Goal: Communication & Community: Answer question/provide support

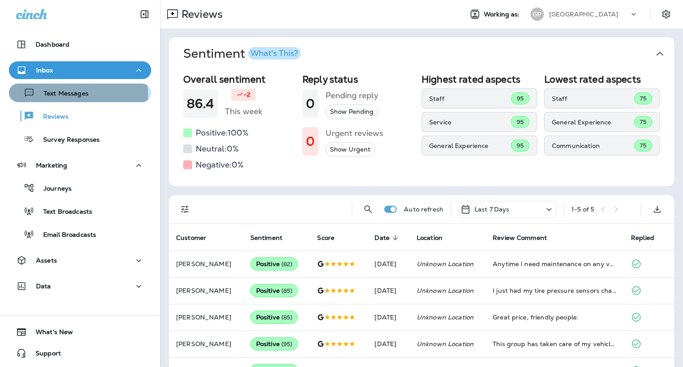
click at [63, 95] on p "Text Messages" at bounding box center [62, 94] width 54 height 8
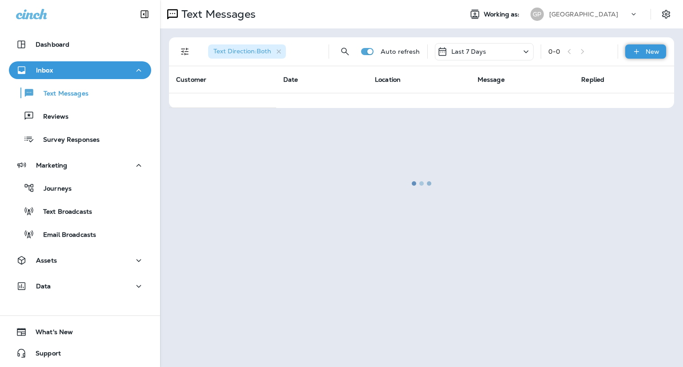
click at [634, 55] on icon at bounding box center [636, 51] width 9 height 9
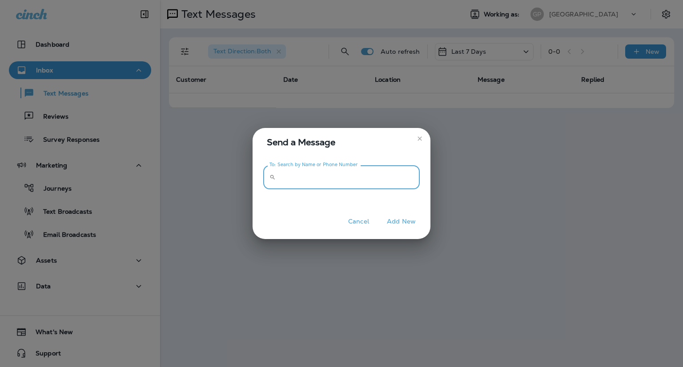
click at [303, 175] on input "To: Search by Name or Phone Number" at bounding box center [349, 177] width 141 height 24
paste input "**********"
click at [292, 176] on input "**********" at bounding box center [349, 177] width 141 height 24
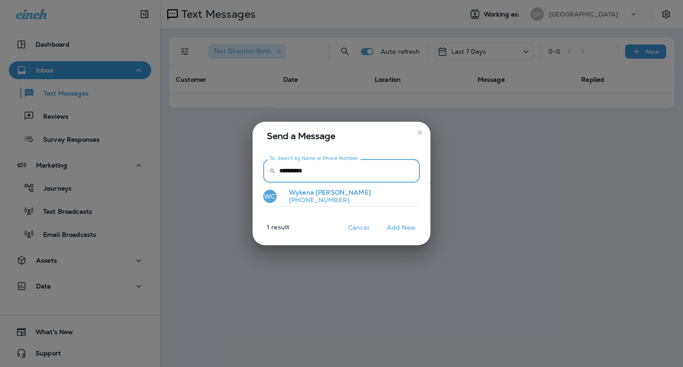
type input "**********"
click at [301, 203] on p "[PHONE_NUMBER]" at bounding box center [326, 200] width 89 height 7
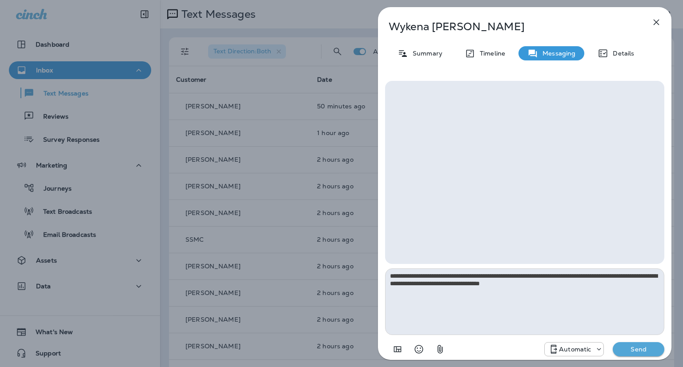
click at [533, 284] on textarea "**********" at bounding box center [524, 302] width 279 height 67
click at [423, 353] on icon "Select an emoji" at bounding box center [419, 349] width 11 height 11
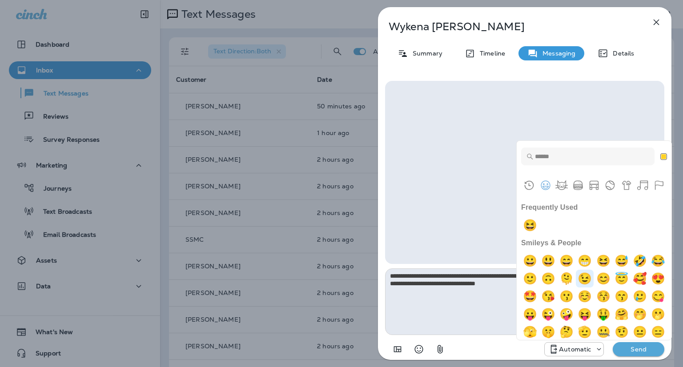
click at [594, 278] on img "wink" at bounding box center [585, 279] width 18 height 18
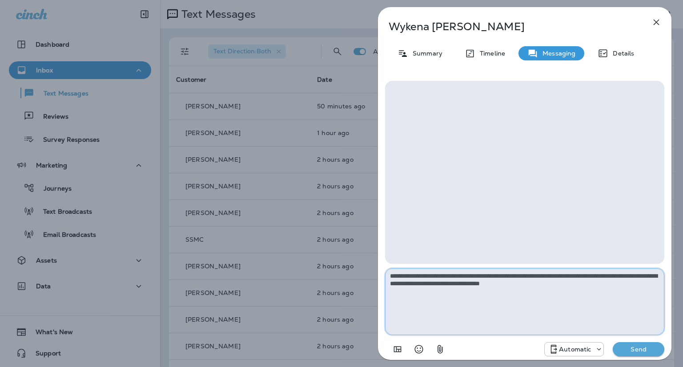
click at [566, 285] on textarea "**********" at bounding box center [524, 302] width 279 height 67
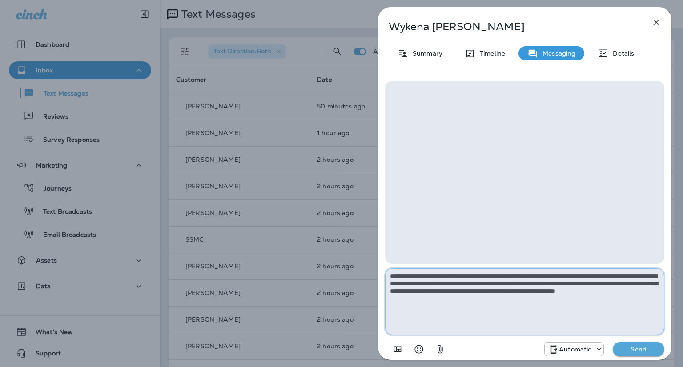
type textarea "**********"
drag, startPoint x: 443, startPoint y: 297, endPoint x: 358, endPoint y: 274, distance: 87.9
click at [358, 274] on div "**********" at bounding box center [341, 183] width 683 height 367
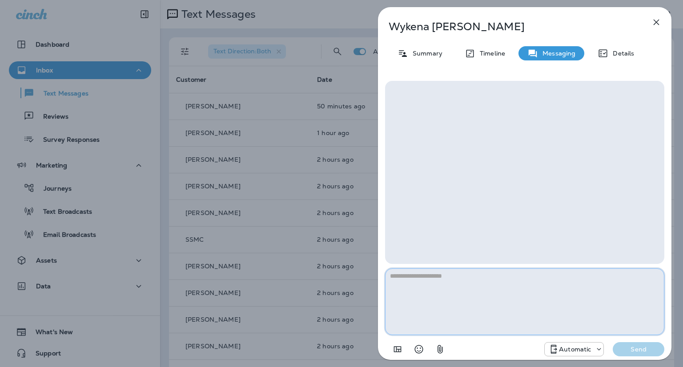
paste textarea "**********"
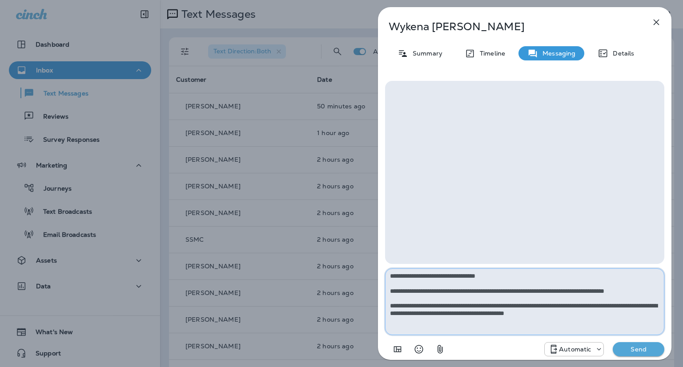
type textarea "**********"
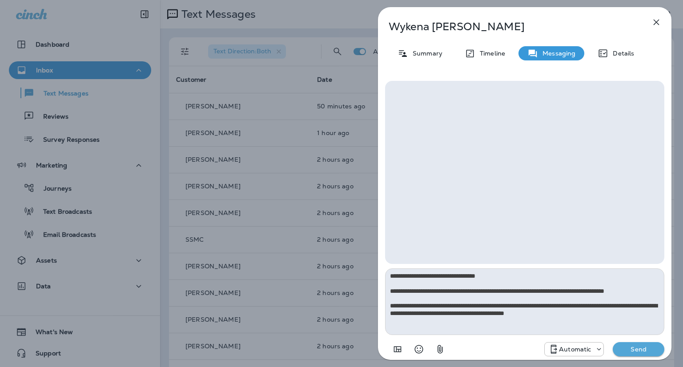
click at [640, 349] on p "Send" at bounding box center [638, 349] width 37 height 8
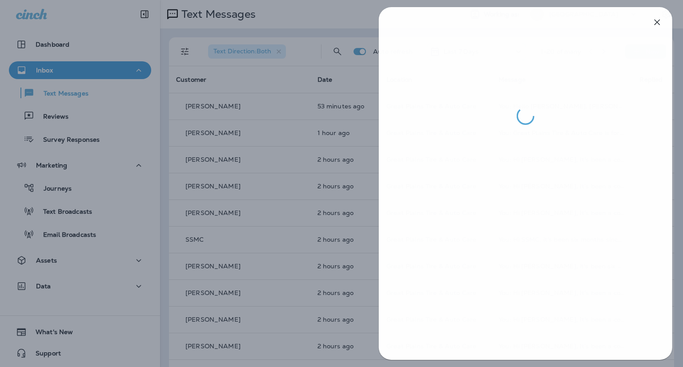
click at [57, 120] on div at bounding box center [342, 183] width 683 height 367
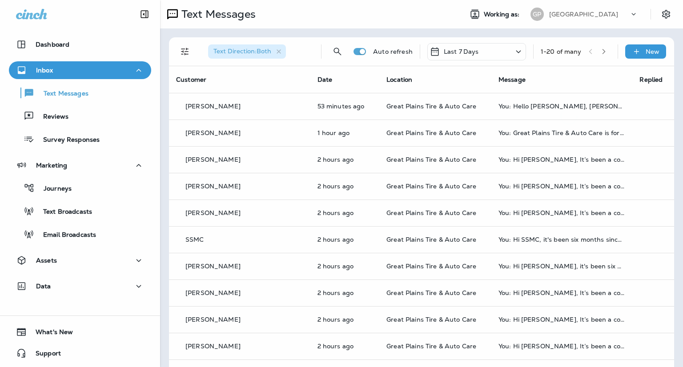
click at [55, 119] on div at bounding box center [341, 183] width 683 height 367
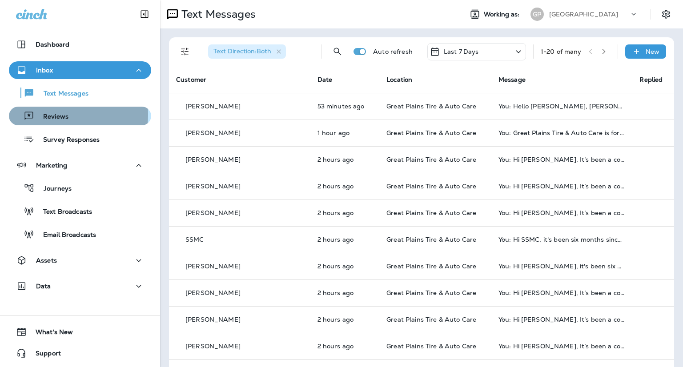
click at [57, 115] on p "Reviews" at bounding box center [51, 117] width 34 height 8
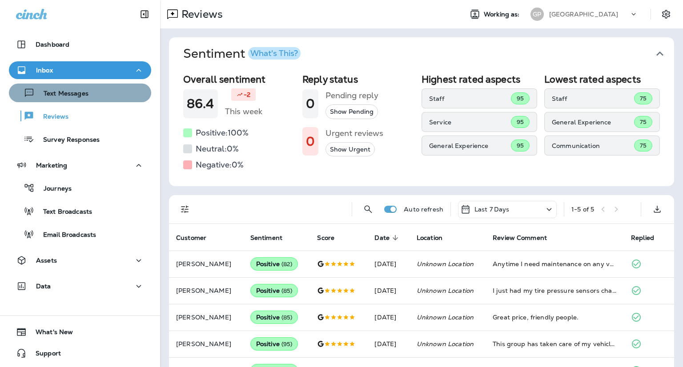
click at [82, 99] on div "Text Messages" at bounding box center [50, 92] width 76 height 13
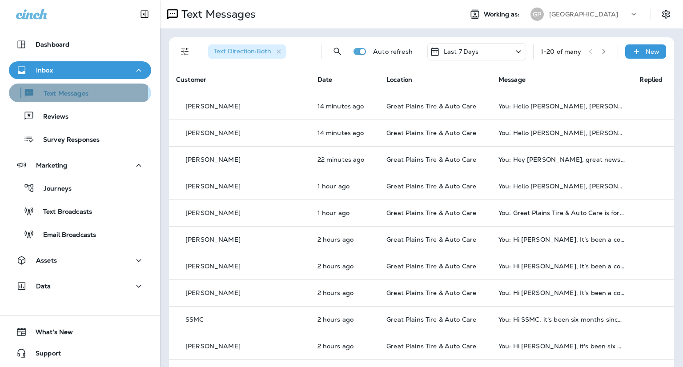
click at [76, 92] on p "Text Messages" at bounding box center [62, 94] width 54 height 8
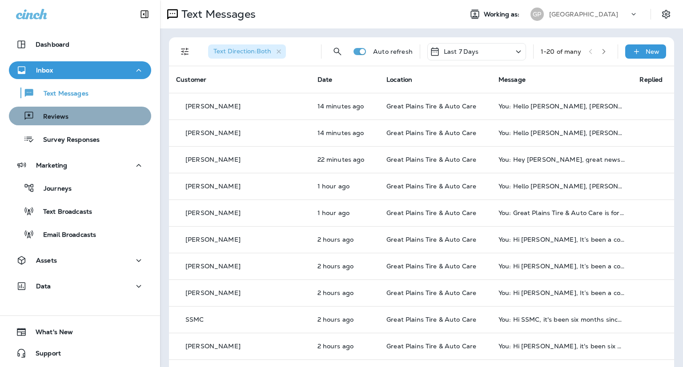
click at [81, 116] on div "Reviews" at bounding box center [79, 115] width 135 height 13
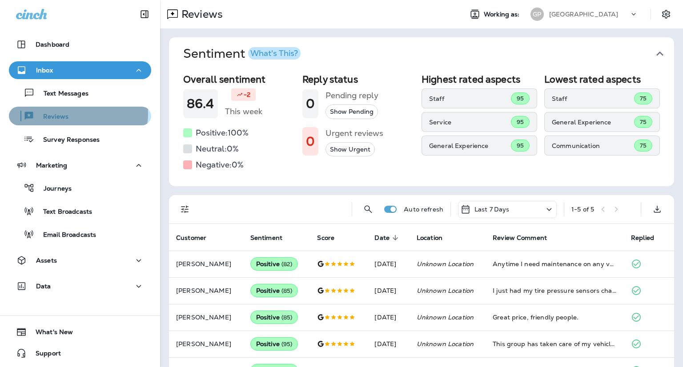
click at [75, 113] on div "Reviews" at bounding box center [79, 115] width 135 height 13
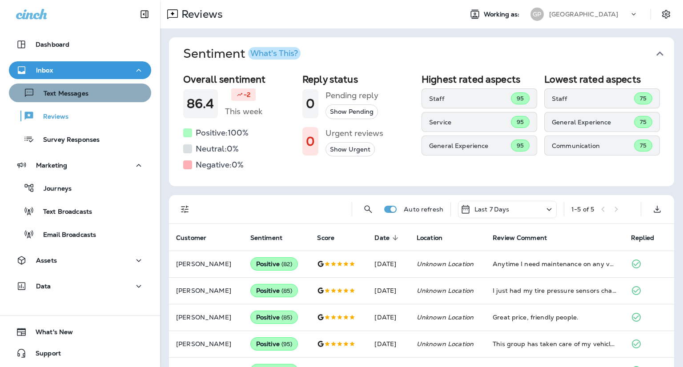
click at [83, 96] on p "Text Messages" at bounding box center [62, 94] width 54 height 8
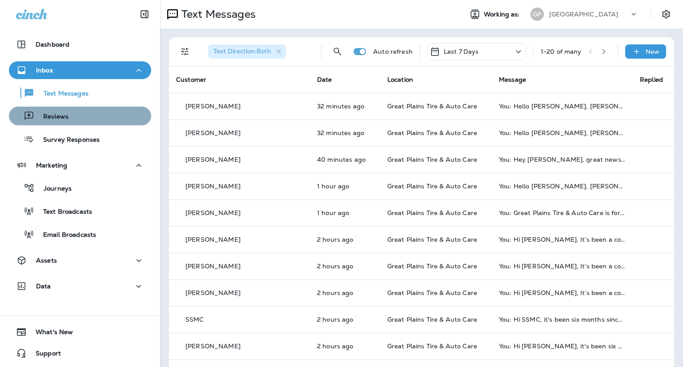
click at [90, 116] on div "Reviews" at bounding box center [79, 115] width 135 height 13
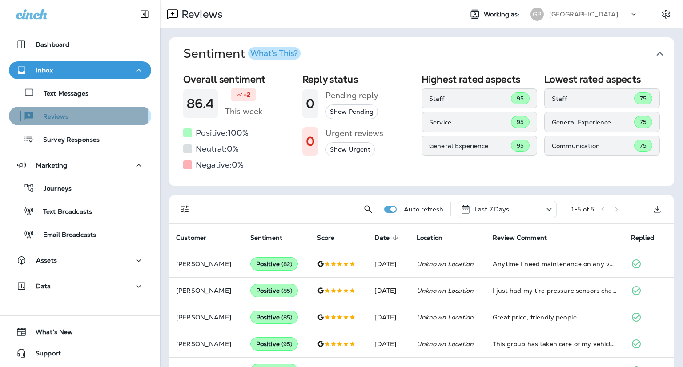
click at [59, 113] on p "Reviews" at bounding box center [51, 117] width 34 height 8
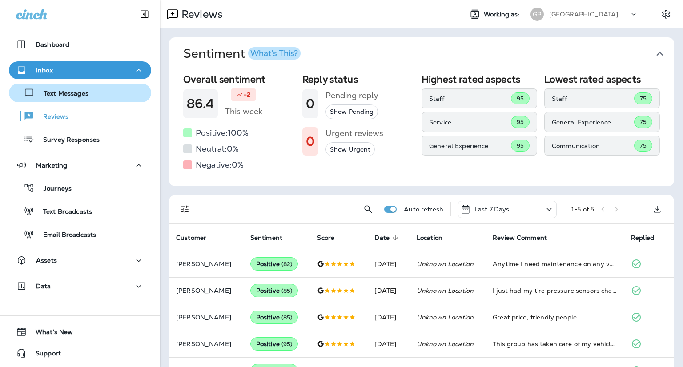
click at [50, 96] on p "Text Messages" at bounding box center [62, 94] width 54 height 8
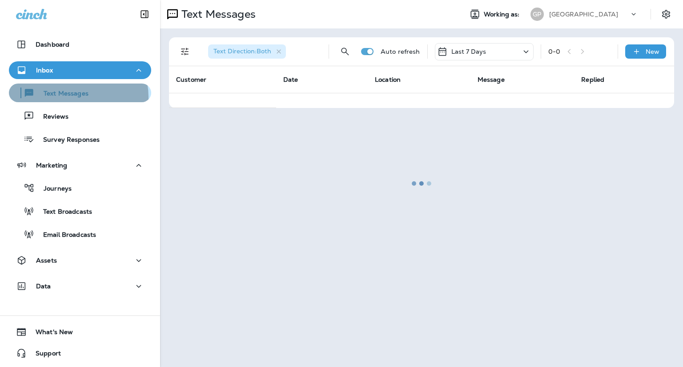
click at [75, 97] on p "Text Messages" at bounding box center [62, 94] width 54 height 8
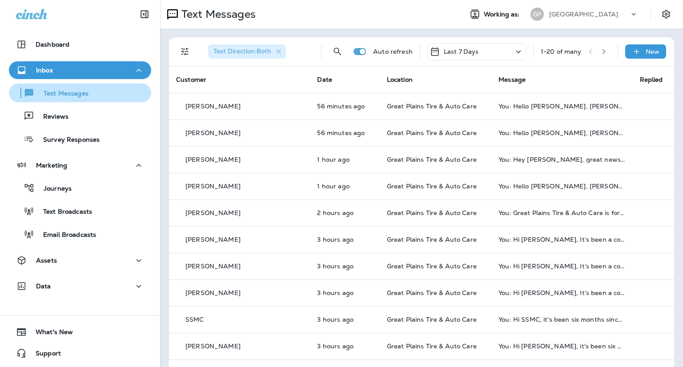
click at [79, 88] on div "Text Messages" at bounding box center [50, 92] width 76 height 13
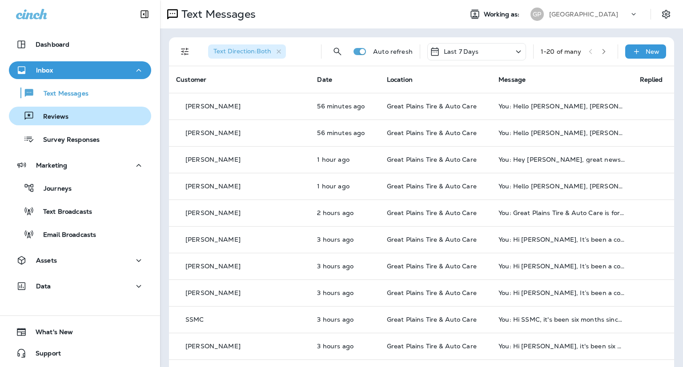
click at [69, 117] on div "Reviews" at bounding box center [79, 115] width 135 height 13
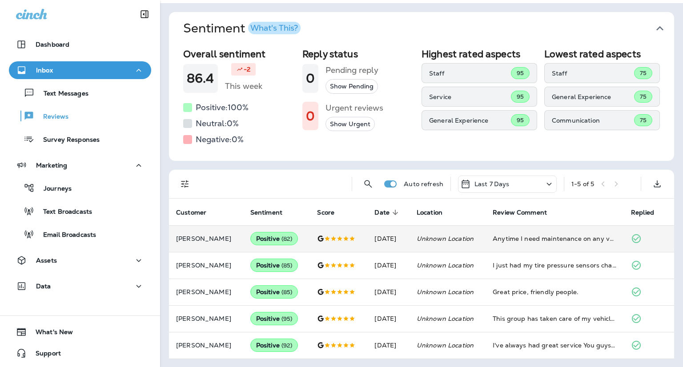
scroll to position [26, 0]
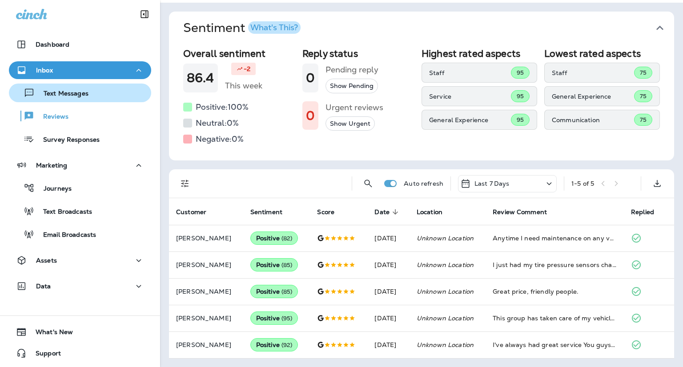
click at [92, 95] on div "Text Messages" at bounding box center [79, 92] width 135 height 13
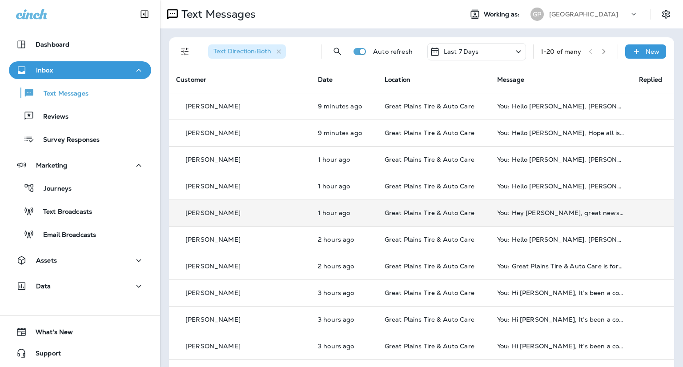
click at [514, 219] on td "You: Hey [PERSON_NAME], great news—we're all done! Everything is fixed up, and …" at bounding box center [561, 213] width 142 height 27
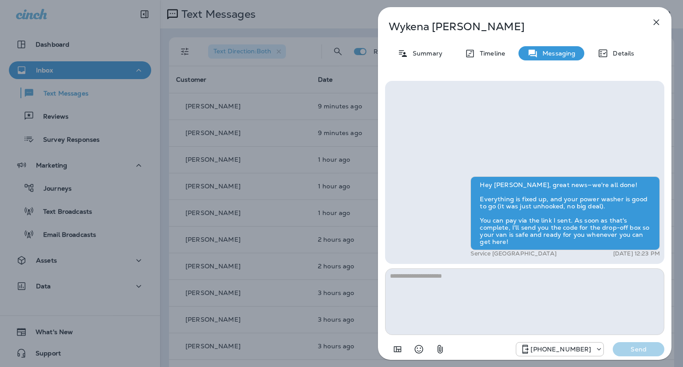
click at [66, 74] on div "[PERSON_NAME] Summary Timeline Messaging Details Hey [PERSON_NAME], great news—…" at bounding box center [341, 183] width 683 height 367
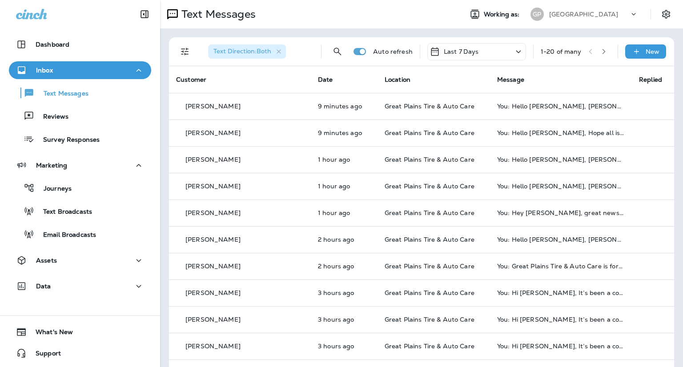
click at [67, 92] on p "Text Messages" at bounding box center [62, 94] width 54 height 8
click at [69, 71] on div "Inbox" at bounding box center [80, 70] width 128 height 11
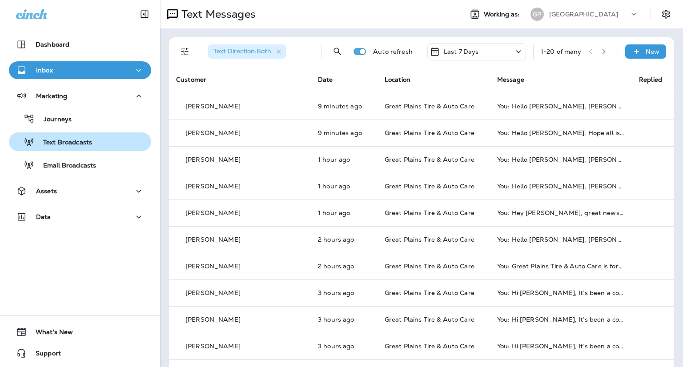
click at [76, 143] on p "Text Broadcasts" at bounding box center [63, 143] width 58 height 8
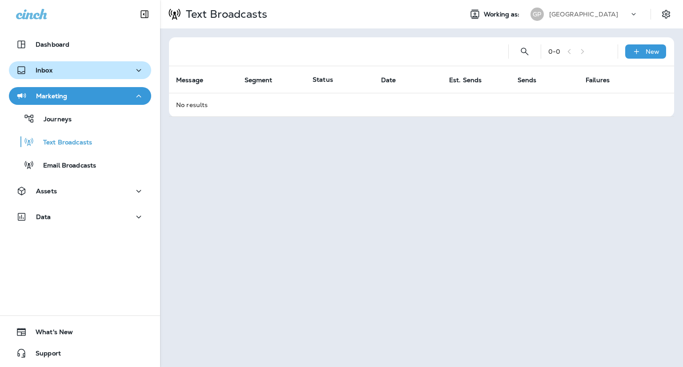
click at [38, 70] on p "Inbox" at bounding box center [44, 70] width 17 height 7
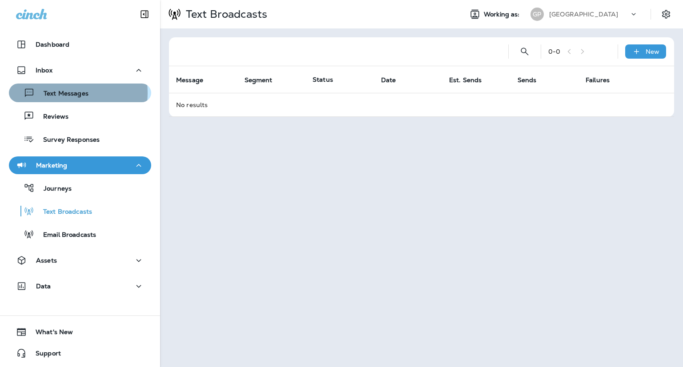
click at [56, 93] on p "Text Messages" at bounding box center [62, 94] width 54 height 8
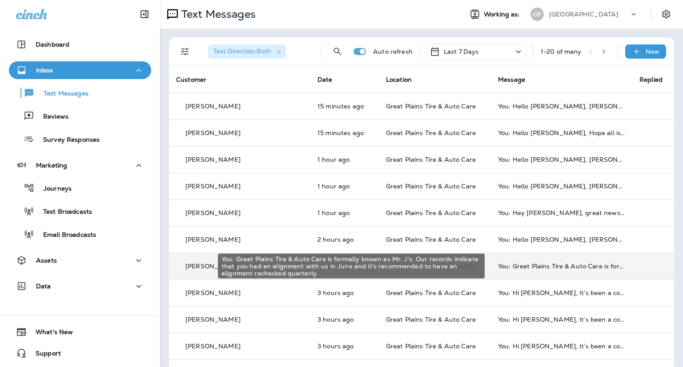
click at [555, 264] on div "You: Great Plains Tire & Auto Care is formally known as Mr. J's. Our records in…" at bounding box center [561, 266] width 127 height 7
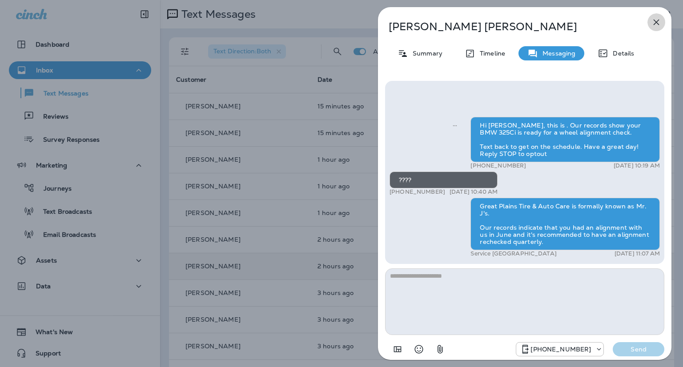
click at [655, 23] on icon "button" at bounding box center [657, 23] width 6 height 6
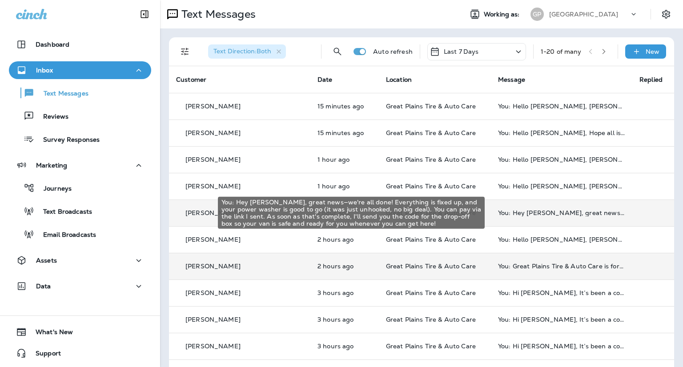
click at [535, 214] on div "You: Hey [PERSON_NAME], great news—we're all done! Everything is fixed up, and …" at bounding box center [561, 212] width 127 height 7
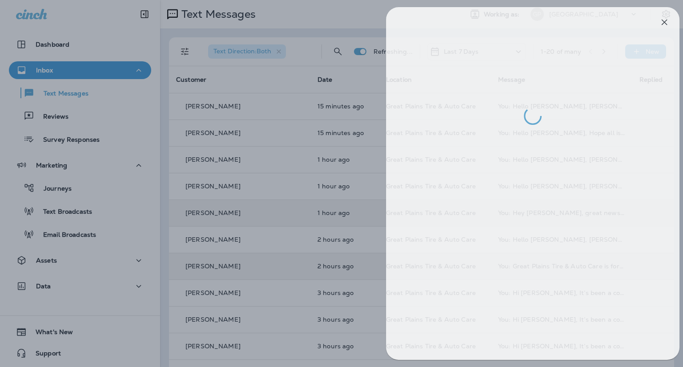
click at [66, 68] on div at bounding box center [349, 183] width 683 height 367
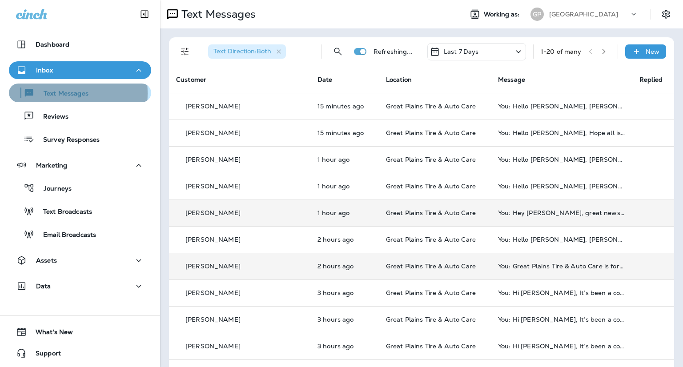
click at [34, 93] on icon "button" at bounding box center [29, 93] width 11 height 11
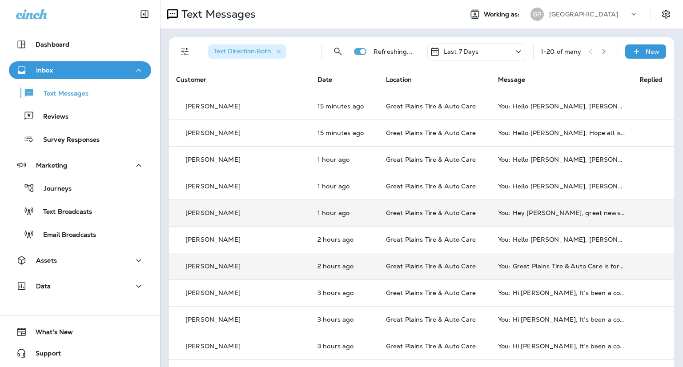
click at [40, 71] on p "Inbox" at bounding box center [44, 70] width 17 height 7
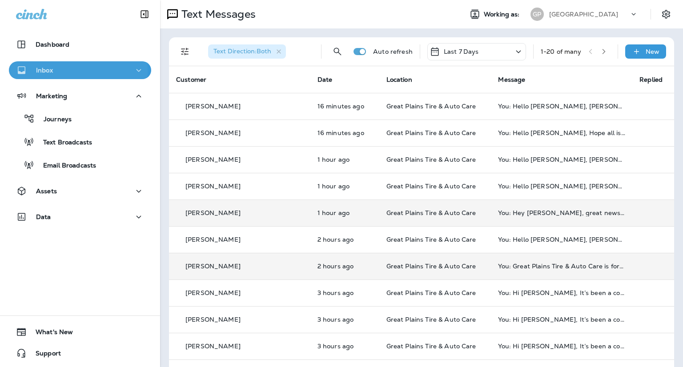
click at [40, 71] on p "Inbox" at bounding box center [44, 70] width 17 height 7
